Goal: Information Seeking & Learning: Find specific fact

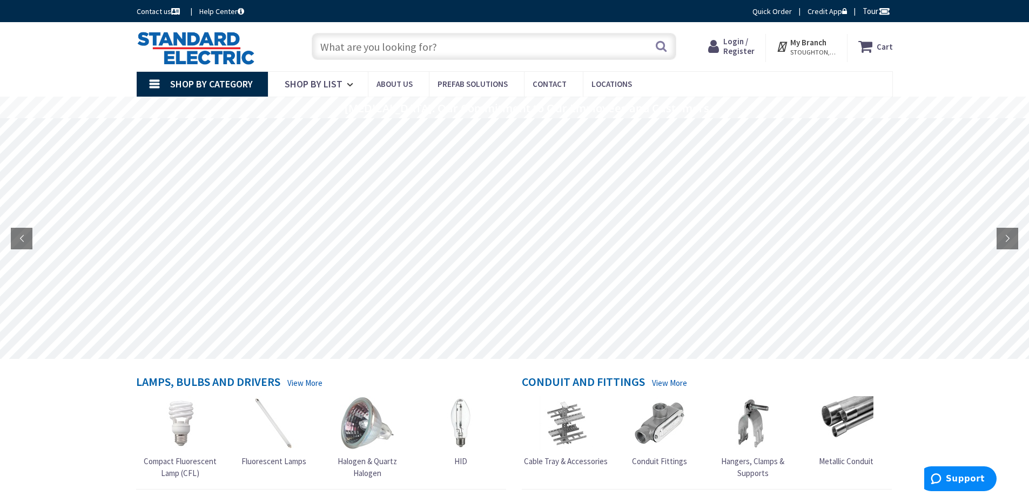
click at [736, 43] on span "Login / Register" at bounding box center [738, 46] width 31 height 20
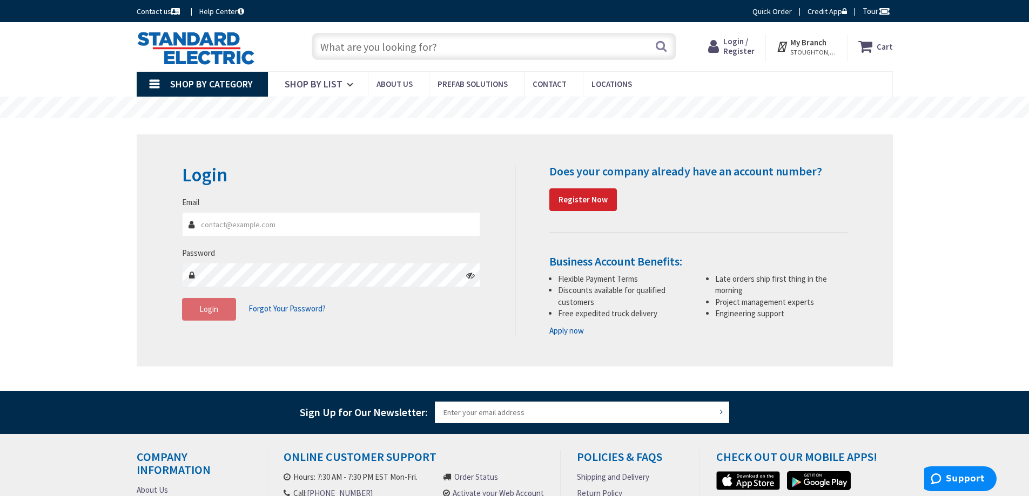
type input "[PERSON_NAME][EMAIL_ADDRESS][DOMAIN_NAME]"
click at [334, 222] on input "[PERSON_NAME][EMAIL_ADDRESS][DOMAIN_NAME]" at bounding box center [331, 224] width 299 height 24
click at [209, 313] on span "Login" at bounding box center [208, 309] width 19 height 10
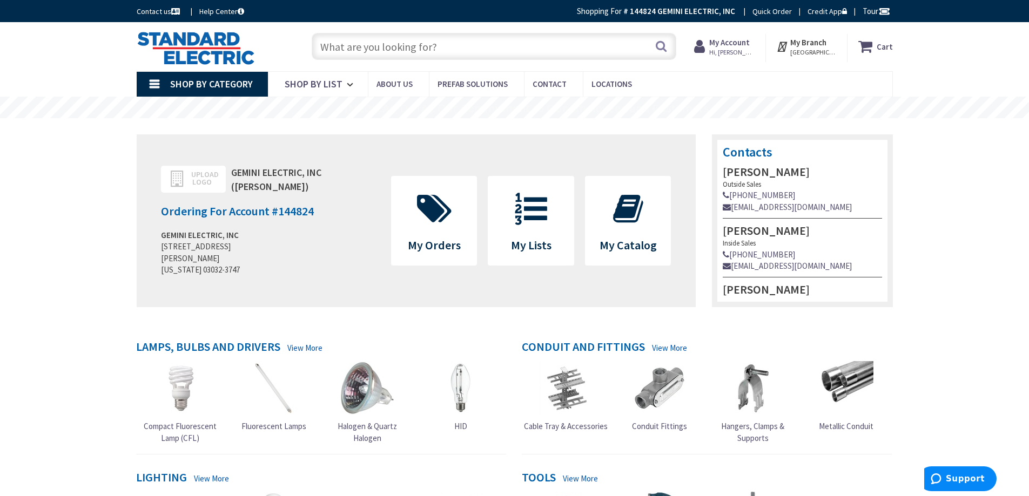
click at [350, 43] on input "text" at bounding box center [494, 46] width 365 height 27
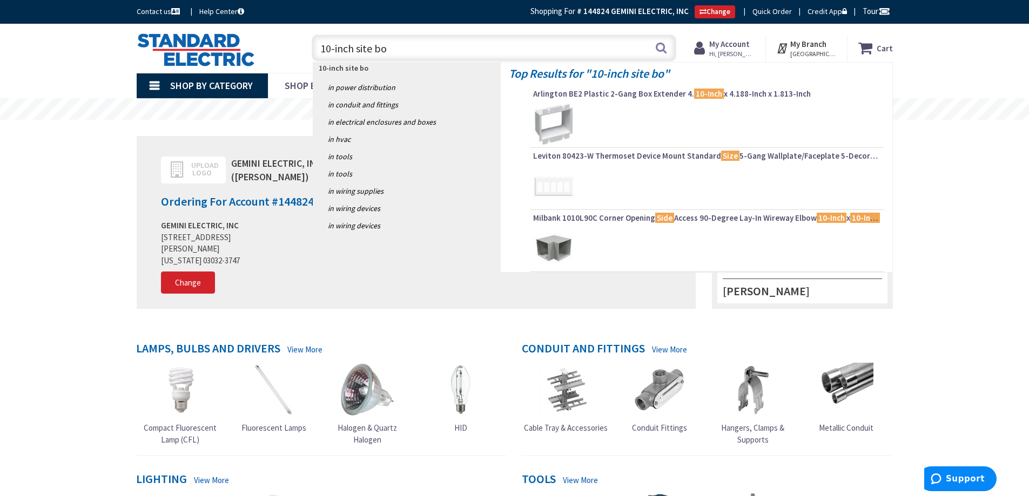
type input "10-inch site box"
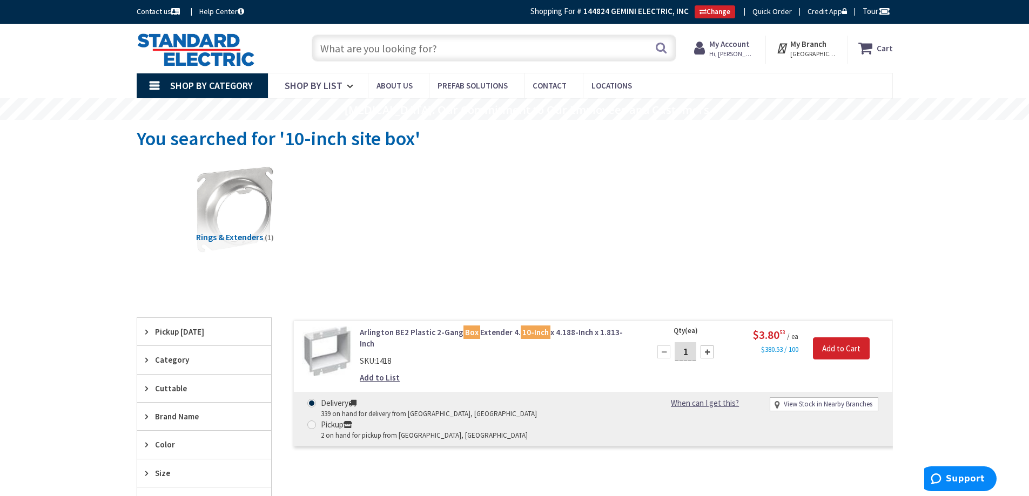
click at [387, 49] on input "text" at bounding box center [494, 48] width 365 height 27
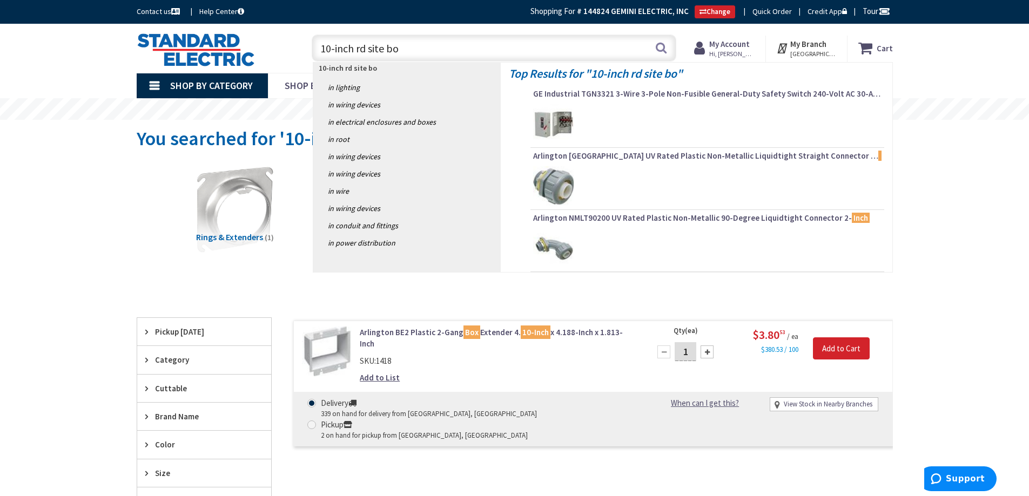
type input "10-inch rd site box"
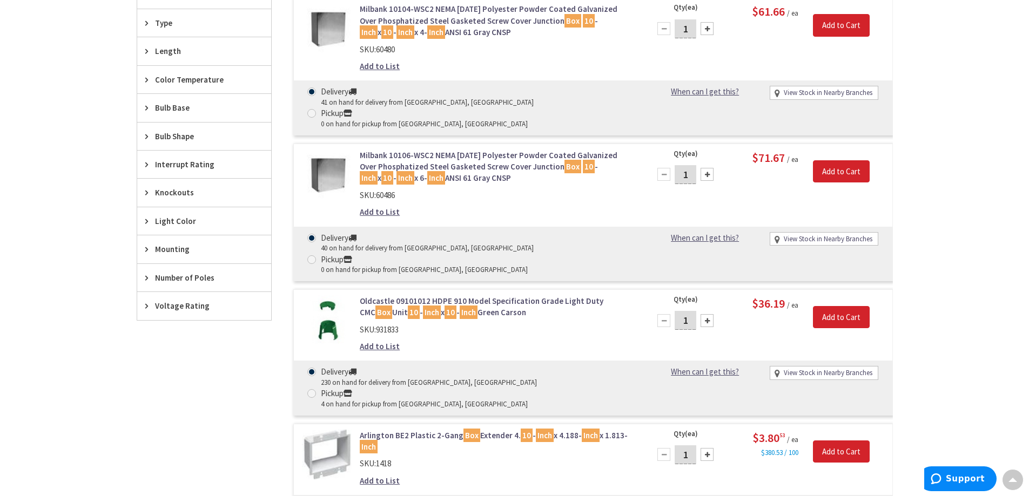
scroll to position [704, 0]
